Goal: Task Accomplishment & Management: Use online tool/utility

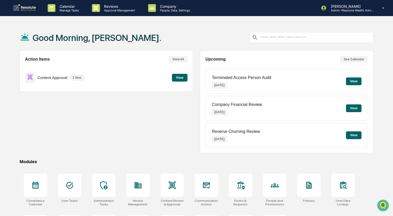
click at [179, 80] on button "View" at bounding box center [180, 78] width 16 height 8
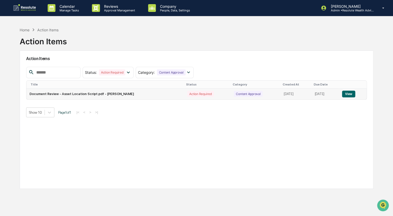
click at [348, 94] on button "View" at bounding box center [348, 94] width 13 height 7
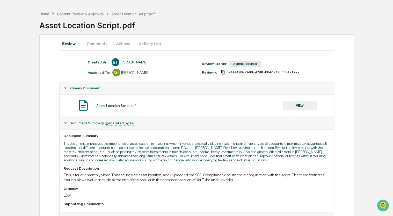
scroll to position [15, 0]
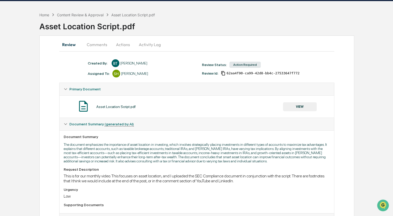
click at [296, 105] on button "VIEW" at bounding box center [300, 106] width 34 height 9
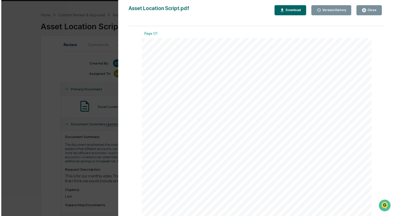
scroll to position [0, 0]
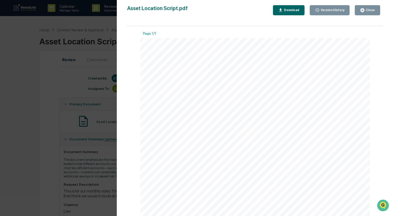
click at [368, 11] on div "Close" at bounding box center [370, 10] width 10 height 4
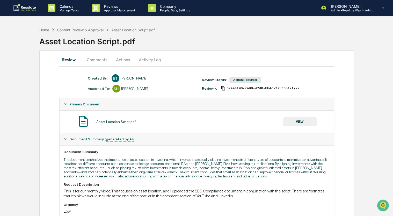
click at [121, 63] on button "Actions" at bounding box center [122, 59] width 23 height 12
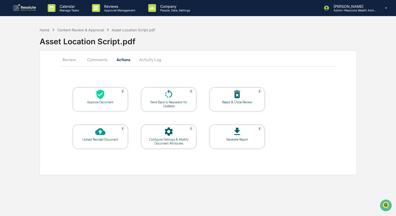
click at [99, 97] on icon at bounding box center [100, 95] width 8 height 10
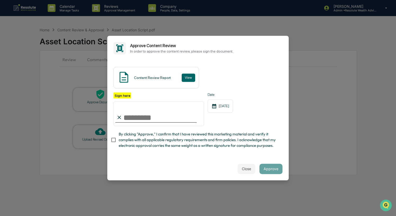
click at [133, 120] on input "Sign here" at bounding box center [158, 113] width 90 height 25
type input "**********"
click at [275, 170] on button "Approve" at bounding box center [270, 169] width 23 height 10
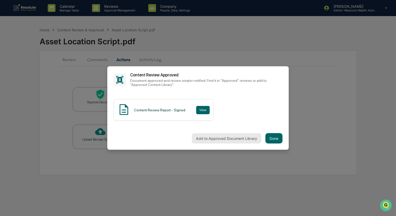
click at [249, 142] on button "Add to Approved Document Library" at bounding box center [226, 138] width 69 height 10
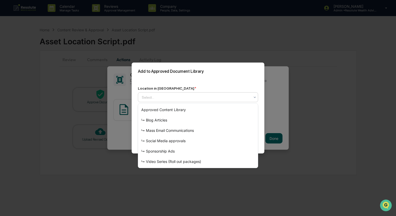
click at [205, 93] on div "Select..." at bounding box center [198, 98] width 120 height 10
click at [174, 160] on div "↳ Video Series (Roll out packages)" at bounding box center [198, 162] width 120 height 10
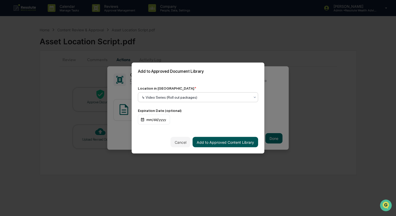
click at [218, 145] on button "Add to Approved Content Library" at bounding box center [226, 142] width 66 height 10
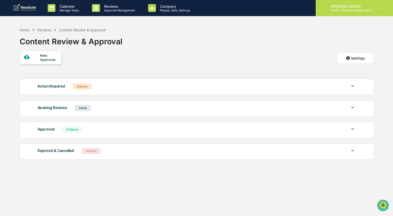
click at [351, 12] on div "[PERSON_NAME] Admin • Resolute Wealth Advisor" at bounding box center [354, 8] width 77 height 16
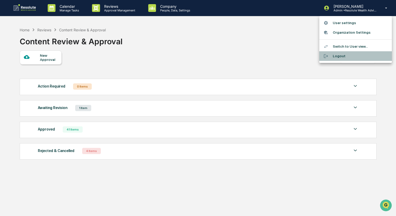
click at [337, 57] on li "Logout" at bounding box center [355, 56] width 73 height 10
